Goal: Task Accomplishment & Management: Use online tool/utility

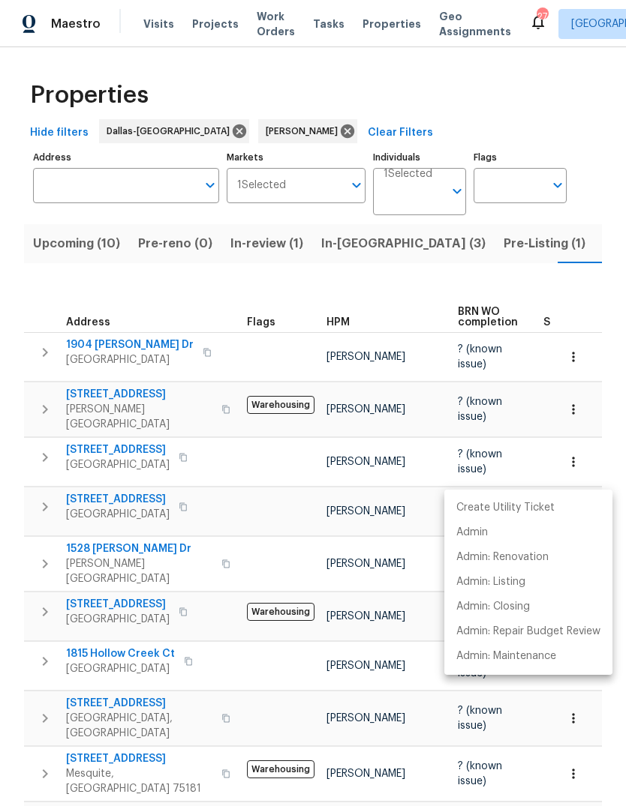
scroll to position [0, 35]
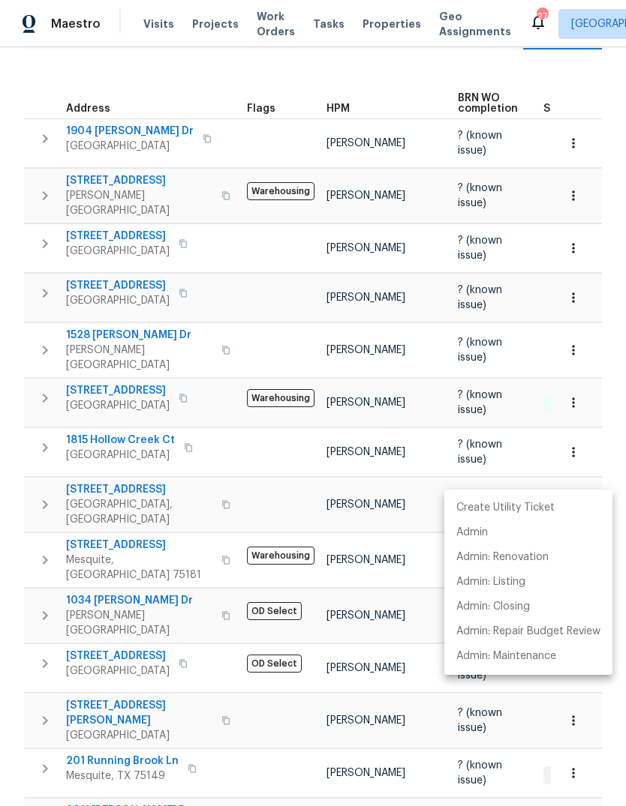
click at [277, 753] on div at bounding box center [313, 403] width 626 height 806
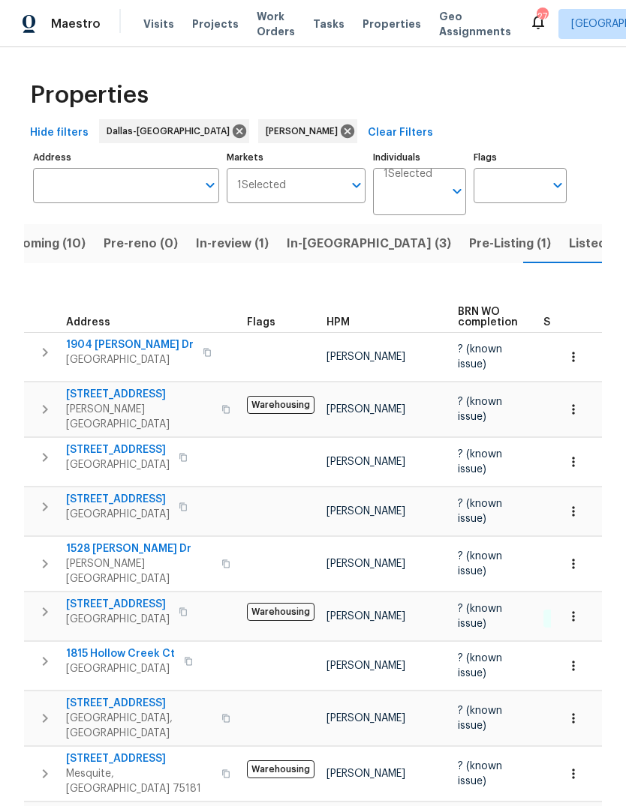
scroll to position [0, 0]
click at [320, 233] on span "In-reno (3)" at bounding box center [369, 243] width 164 height 21
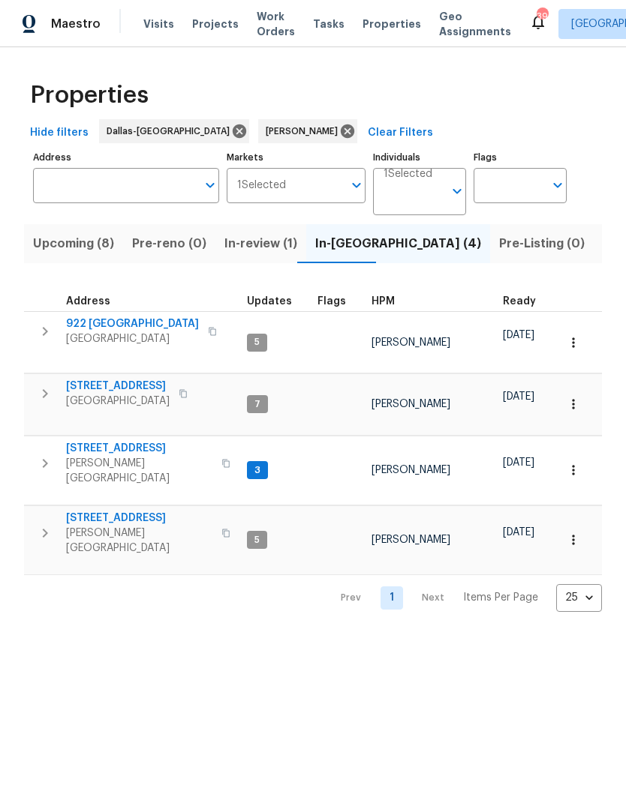
click at [92, 321] on span "922 [GEOGRAPHIC_DATA]" at bounding box center [132, 324] width 133 height 15
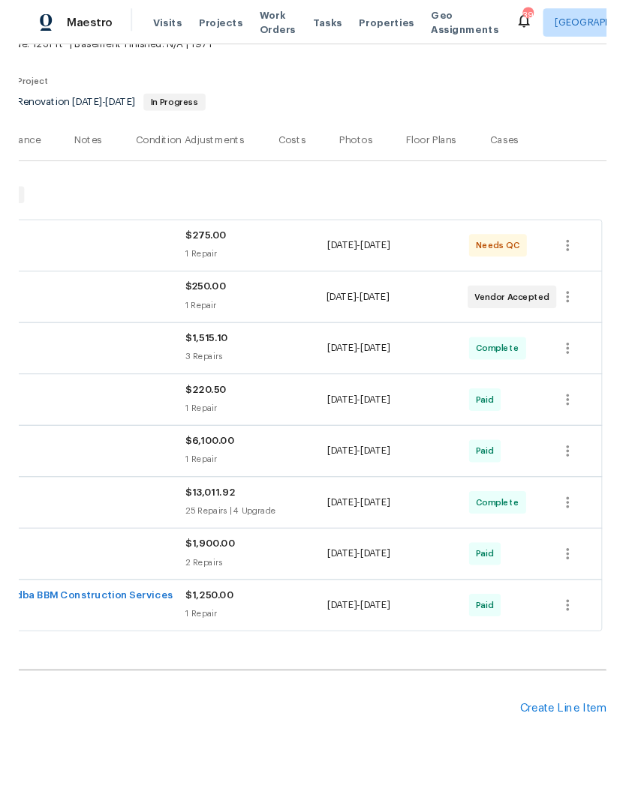
scroll to position [101, 222]
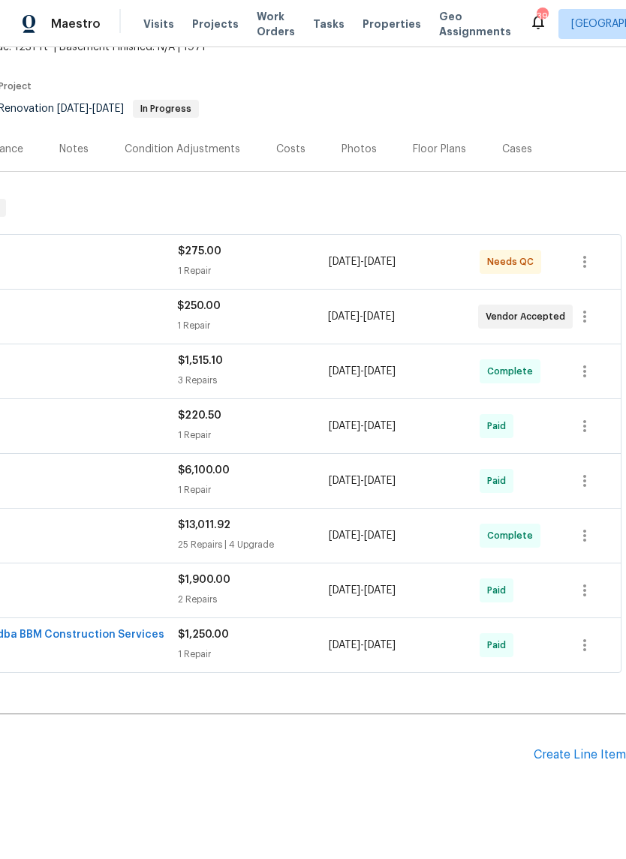
click at [541, 754] on div "Create Line Item" at bounding box center [579, 755] width 92 height 14
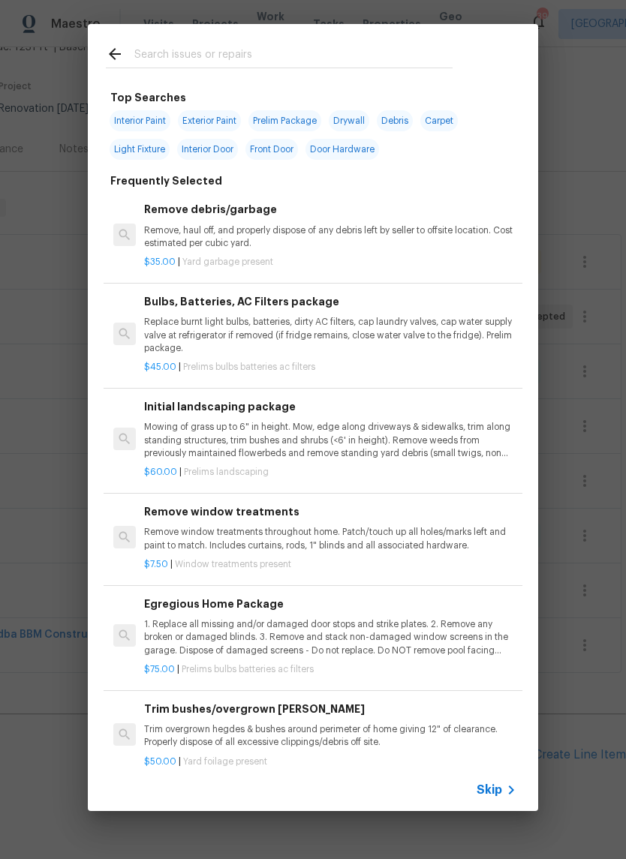
click at [233, 59] on input "text" at bounding box center [293, 56] width 318 height 23
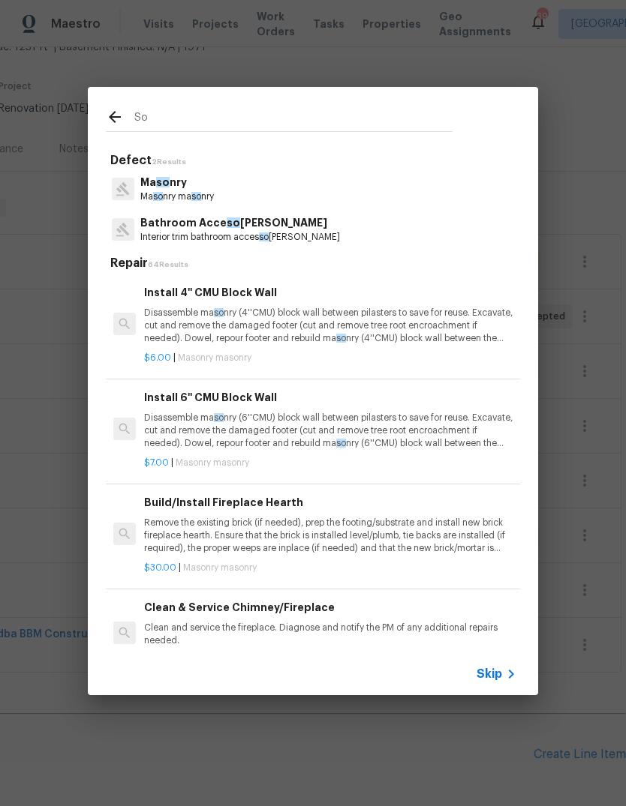
type input "Sod"
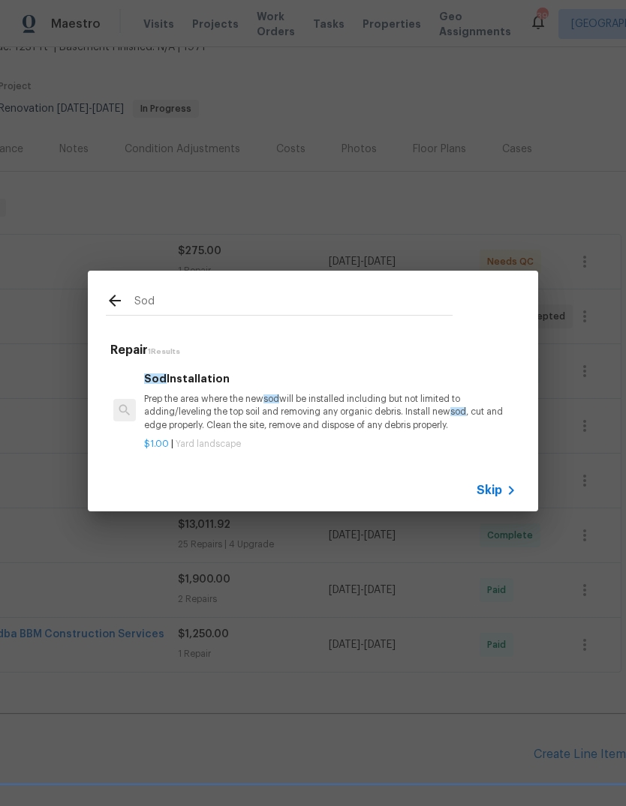
click at [314, 422] on p "Prep the area where the new sod will be installed including but not limited to …" at bounding box center [330, 412] width 372 height 38
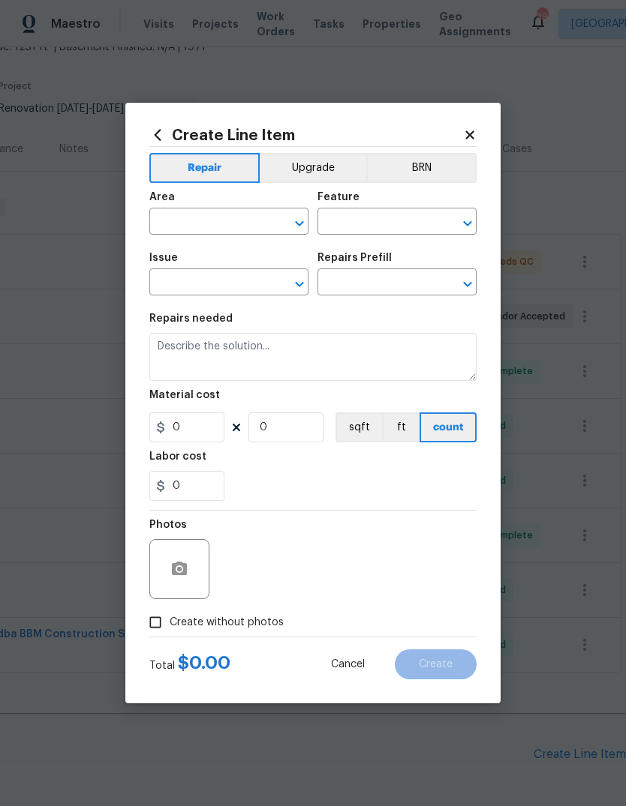
type input "Landscaping"
type input "Sod Installation $1.00"
type textarea "Prep the area where the new sod will be installed including but not limited to …"
type input "1"
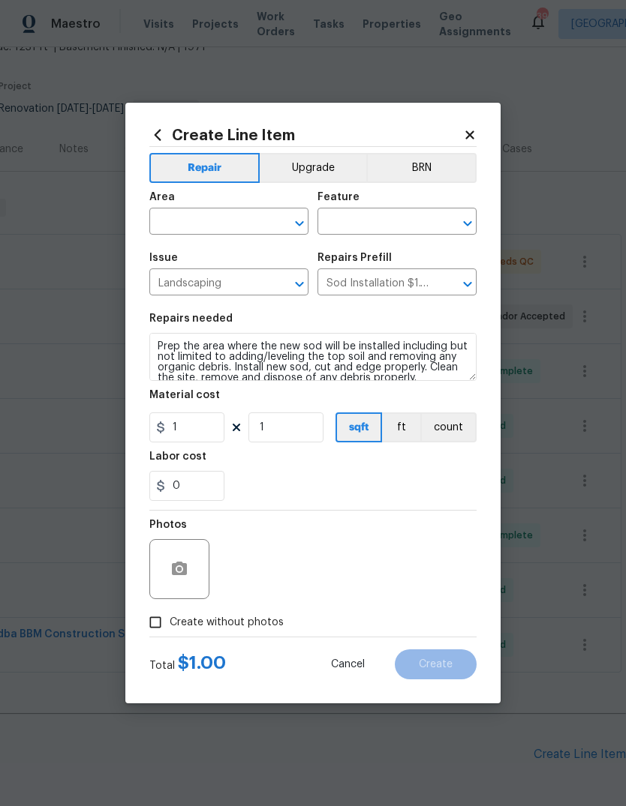
click at [247, 216] on input "text" at bounding box center [207, 223] width 117 height 23
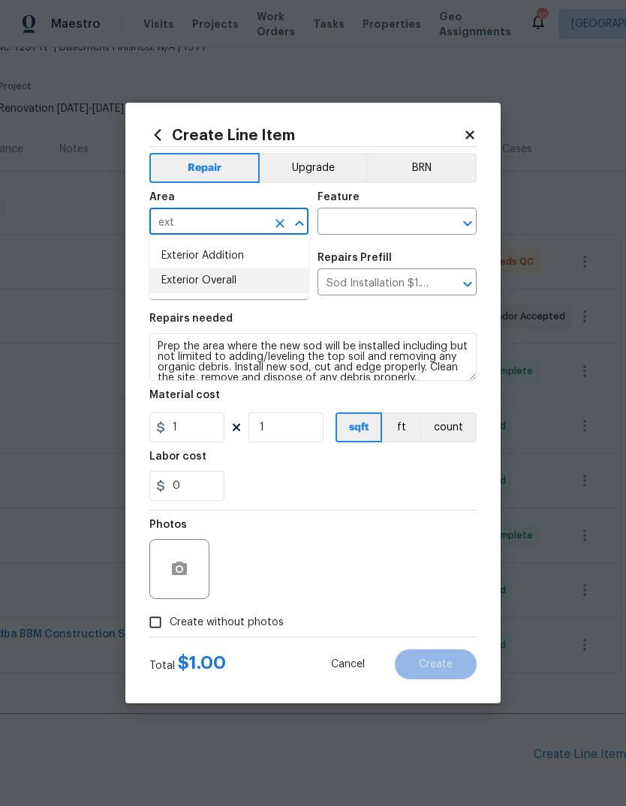
click at [234, 291] on li "Exterior Overall" at bounding box center [228, 281] width 159 height 25
type input "Exterior Overall"
click at [233, 290] on input "Landscaping" at bounding box center [207, 283] width 117 height 23
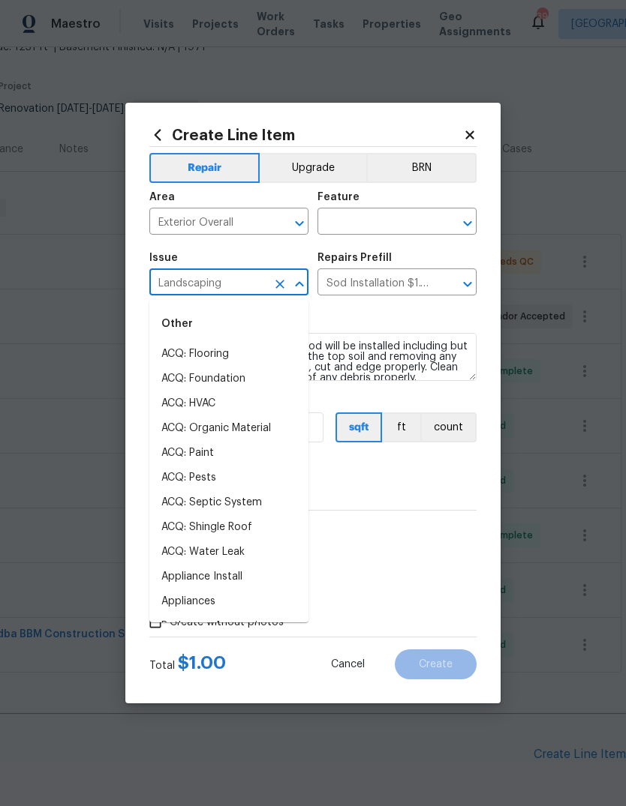
click at [394, 221] on input "text" at bounding box center [375, 223] width 117 height 23
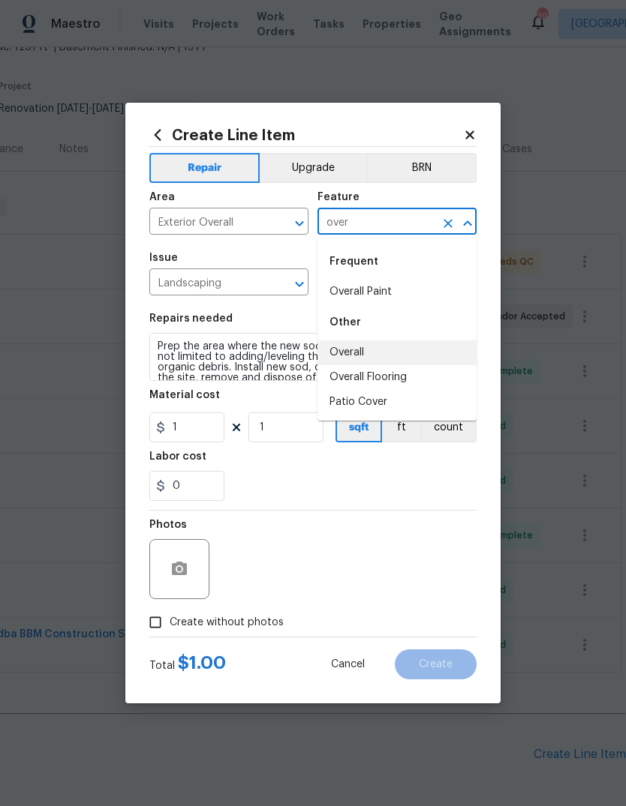
click at [361, 352] on li "Overall" at bounding box center [396, 353] width 159 height 25
type input "Overall"
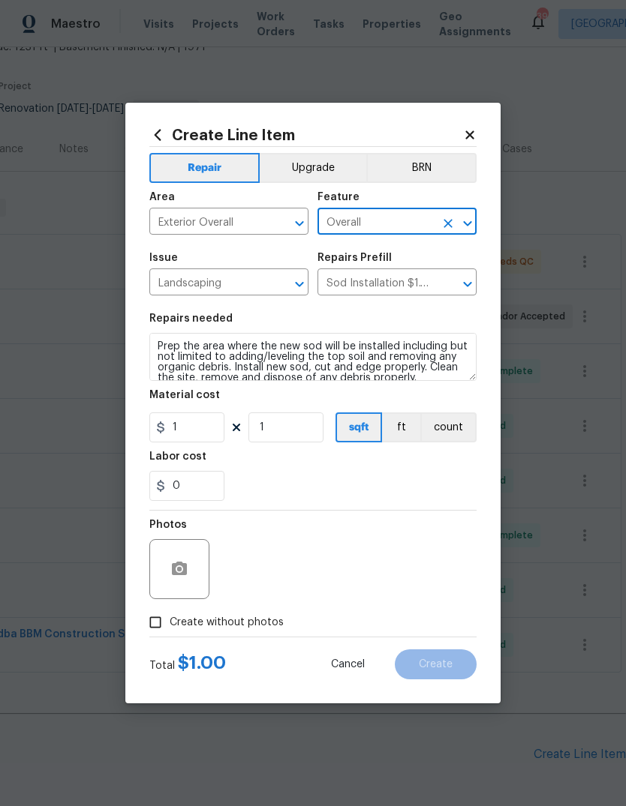
click at [155, 353] on textarea "Prep the area where the new sod will be installed including but not limited to …" at bounding box center [312, 357] width 327 height 48
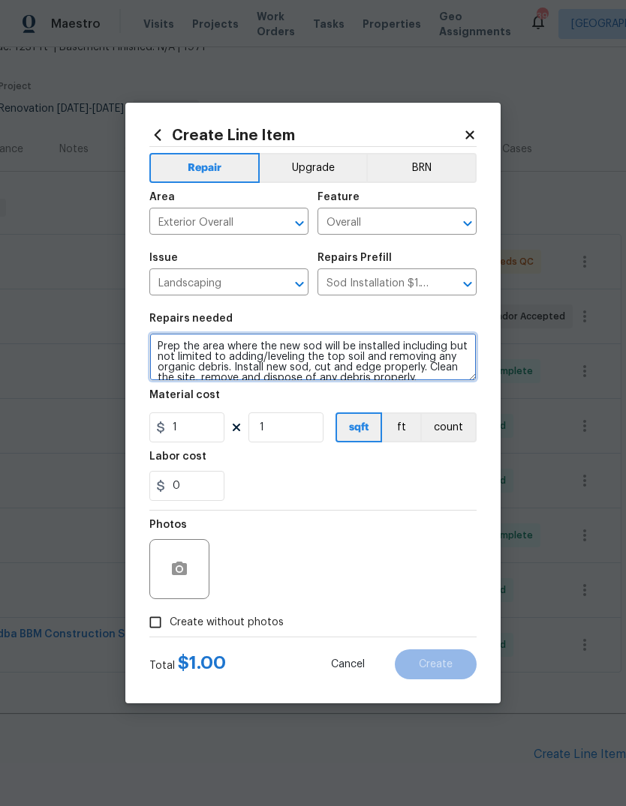
scroll to position [3, 0]
click at [184, 341] on textarea "Prep the area where the new sod will be installed including but not limited to …" at bounding box center [312, 357] width 327 height 48
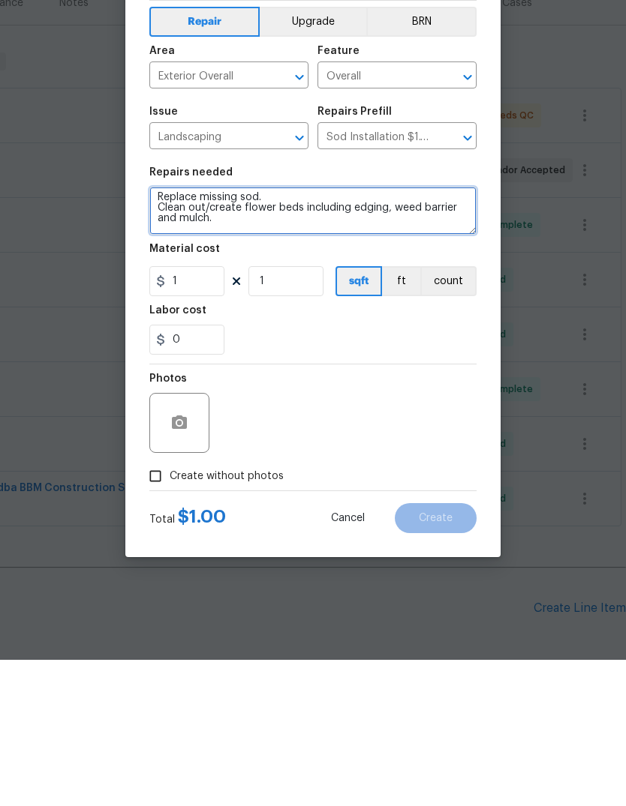
type textarea "Replace missing sod. Clean out/create flower beds including edging, weed barrie…"
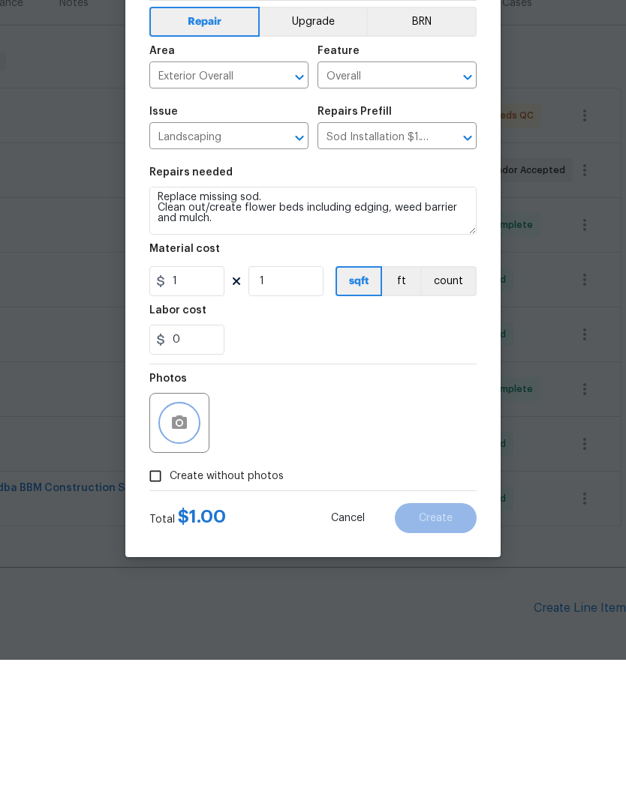
click at [183, 562] on icon "button" at bounding box center [179, 569] width 15 height 14
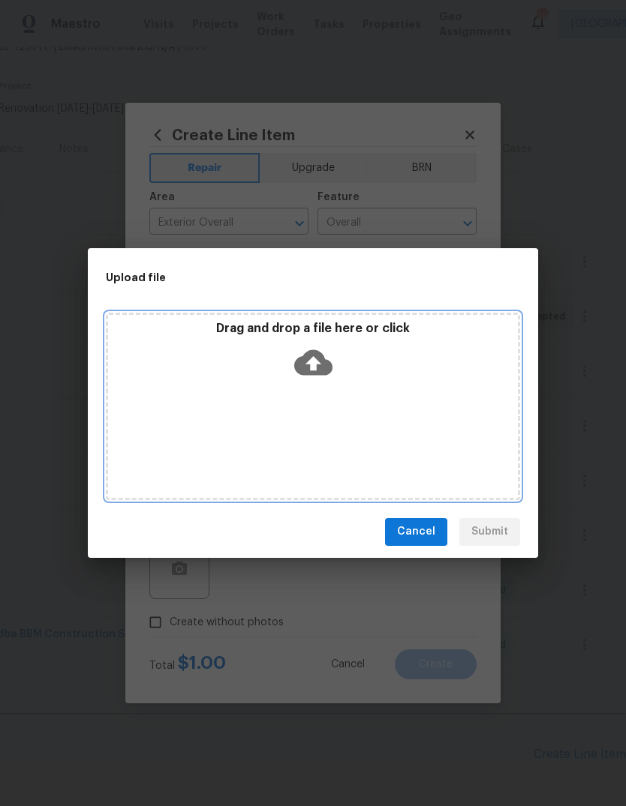
click at [317, 364] on icon at bounding box center [313, 363] width 38 height 38
